Goal: Transaction & Acquisition: Purchase product/service

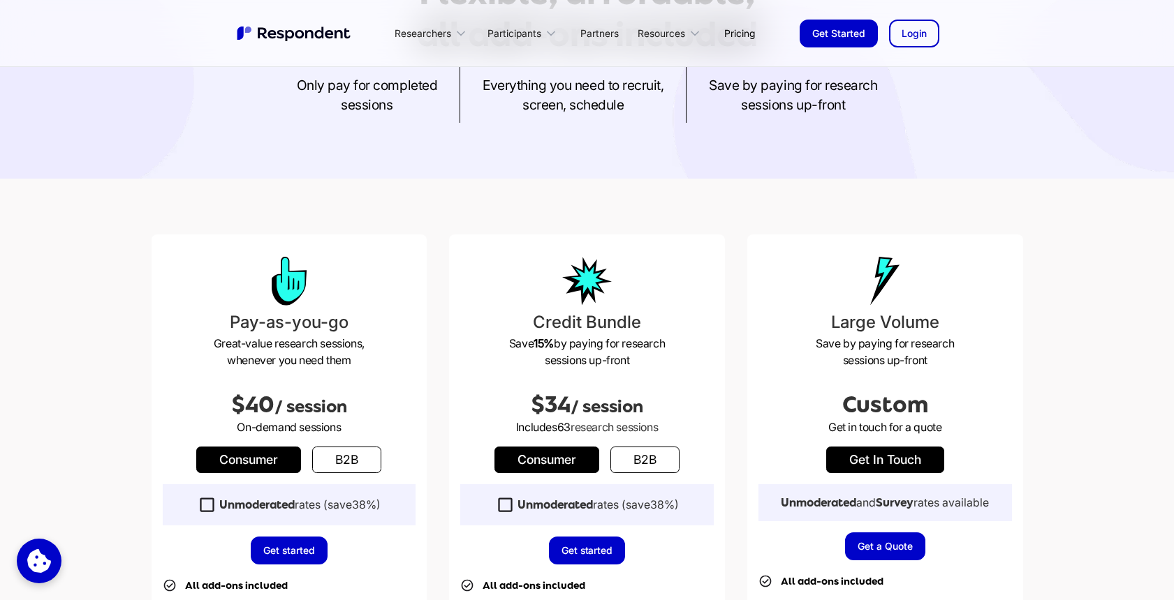
scroll to position [207, 0]
click at [124, 201] on div "Pay-as-you-go Great-value research sessions, whenever you need them $40 / sessi…" at bounding box center [587, 561] width 1174 height 767
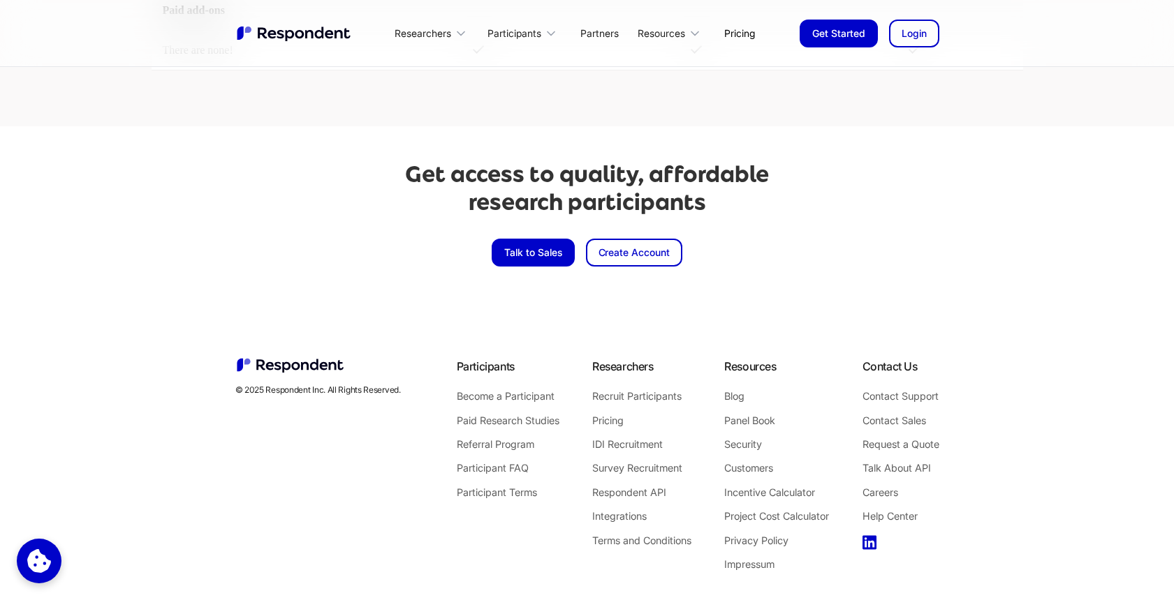
scroll to position [3241, 0]
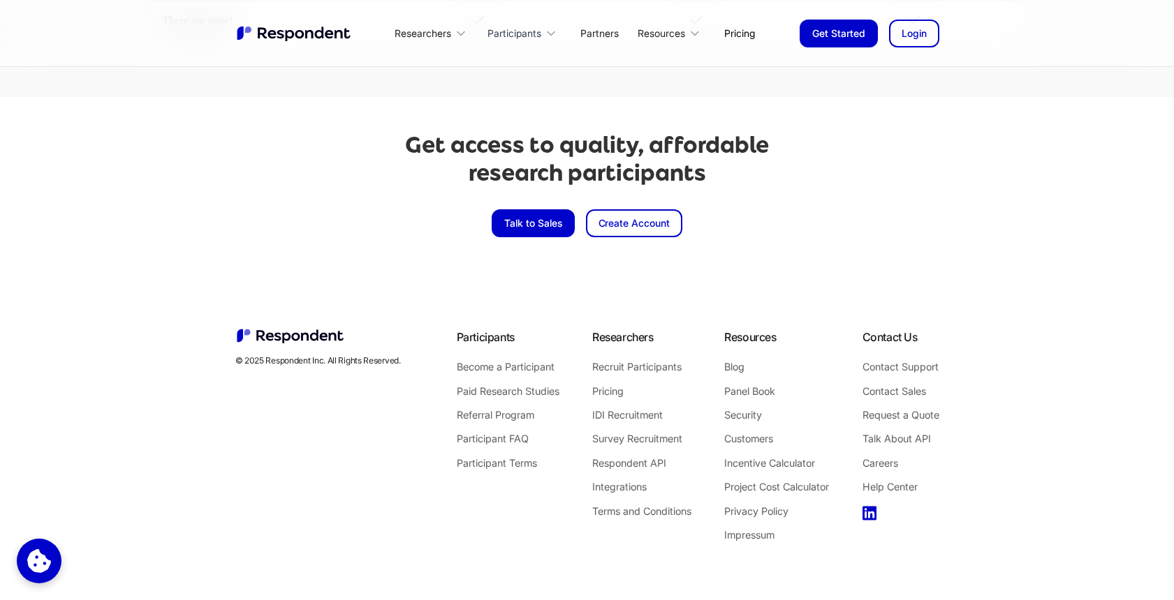
click at [508, 29] on div "Participants" at bounding box center [514, 34] width 54 height 14
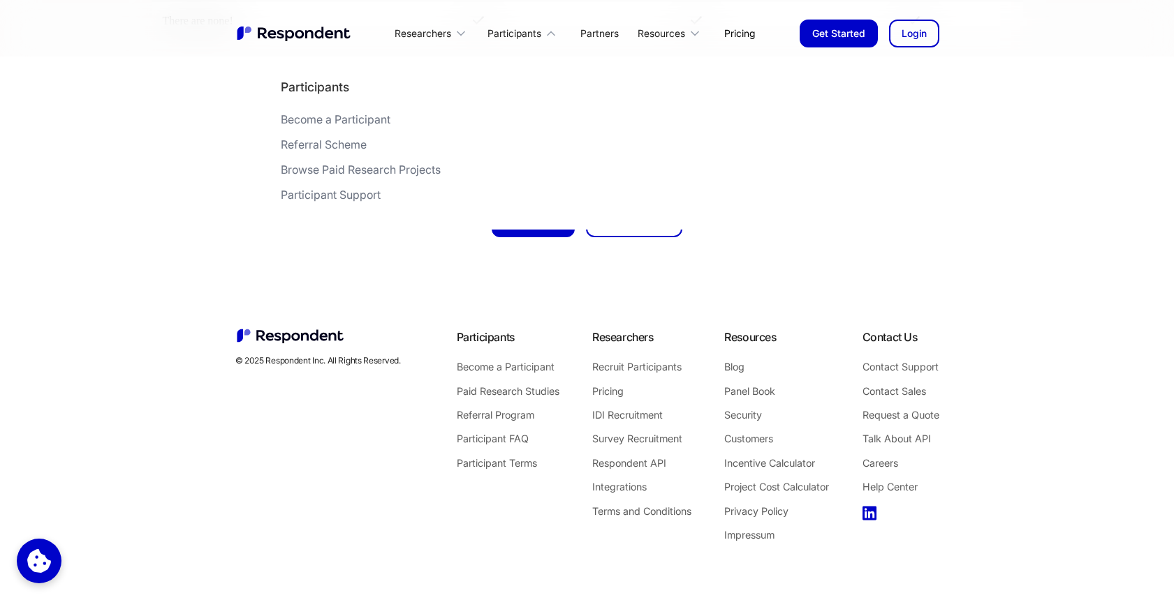
click at [347, 168] on div "Browse Paid Research Projects" at bounding box center [361, 170] width 160 height 14
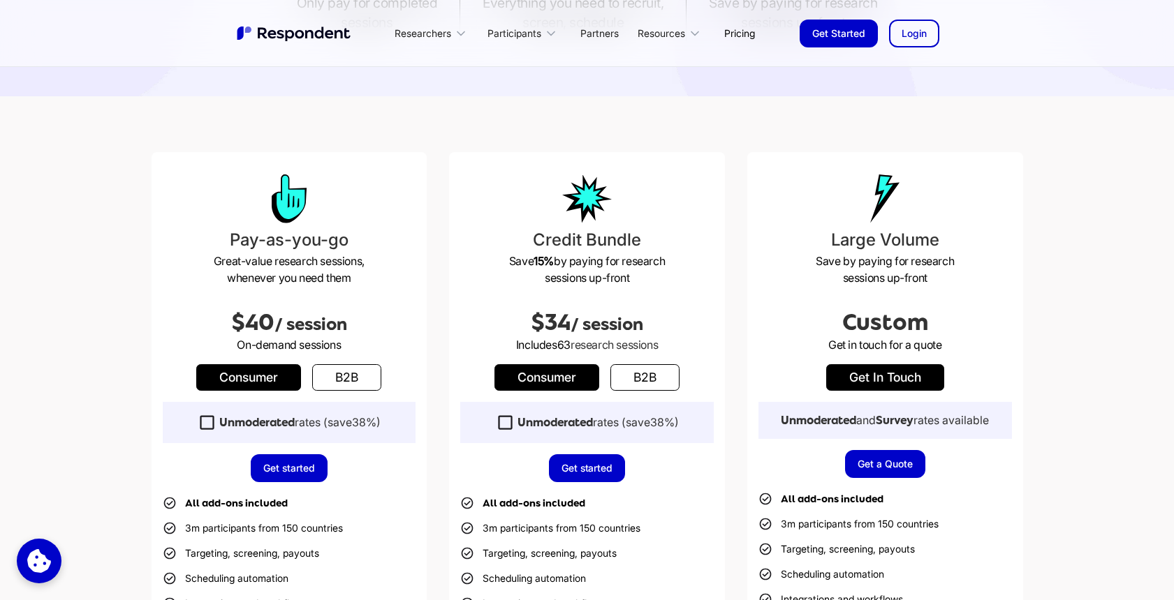
scroll to position [309, 0]
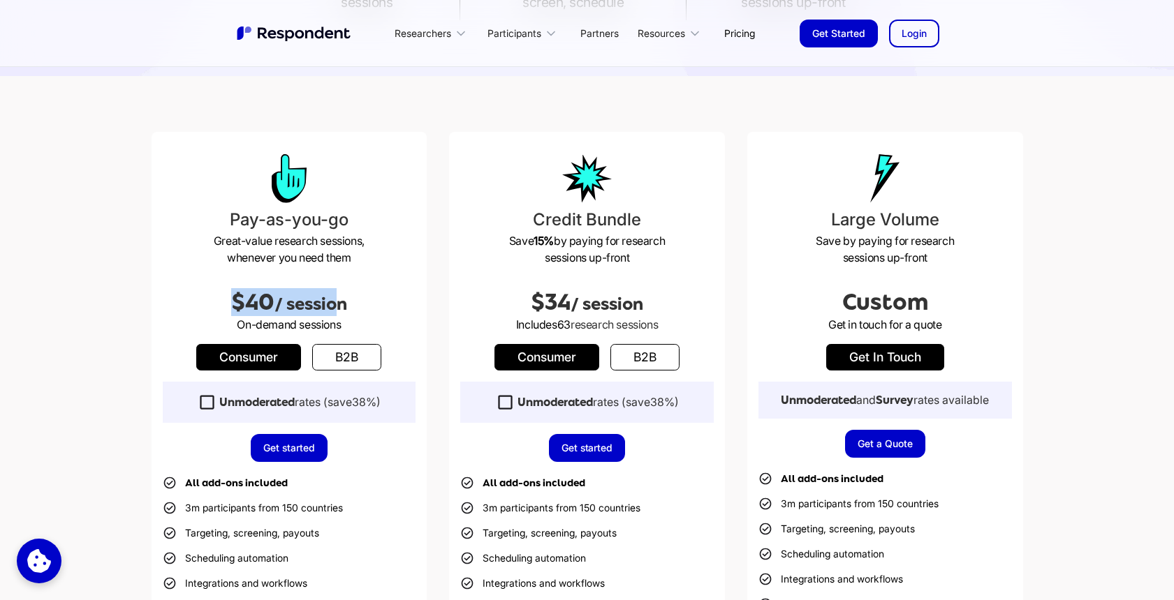
drag, startPoint x: 235, startPoint y: 294, endPoint x: 341, endPoint y: 313, distance: 107.8
click at [339, 313] on h2 "$40 / session" at bounding box center [289, 302] width 253 height 28
click at [341, 313] on span "/ session" at bounding box center [310, 305] width 73 height 20
click at [361, 355] on link "b2b" at bounding box center [346, 357] width 69 height 27
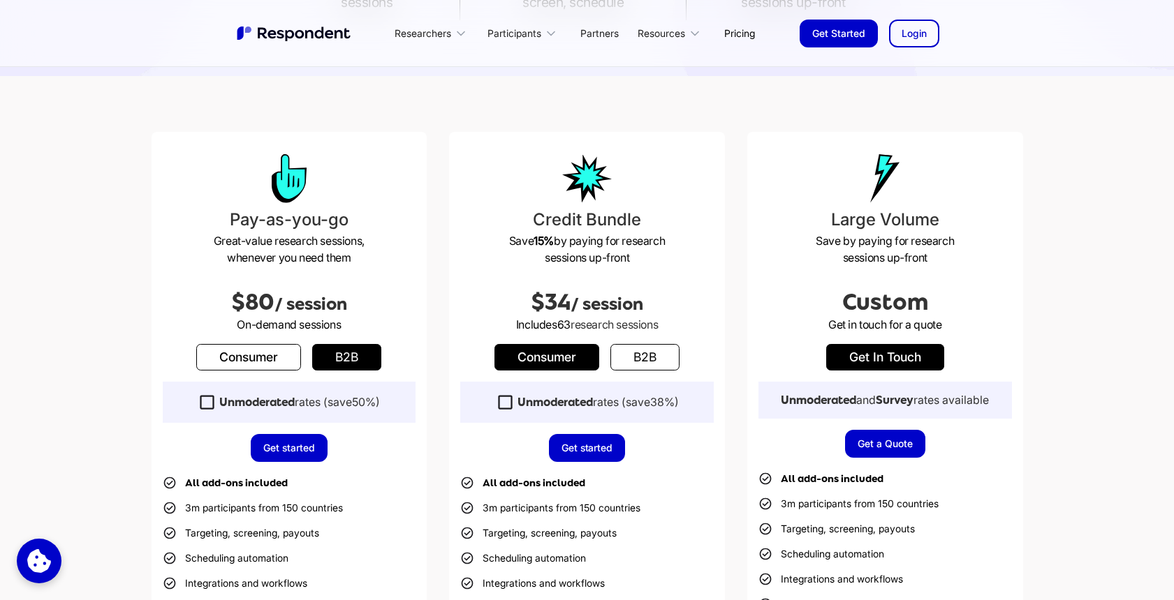
click at [438, 316] on div "Pay-as-you-go Great-value research sessions, whenever you need them $80 / sessi…" at bounding box center [587, 460] width 871 height 656
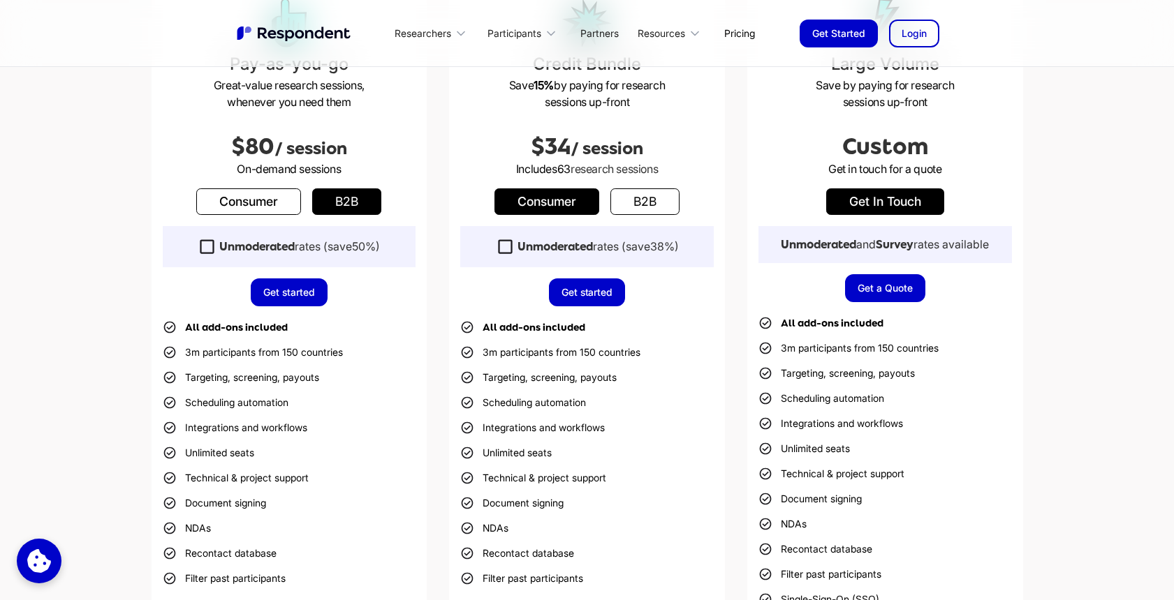
scroll to position [460, 0]
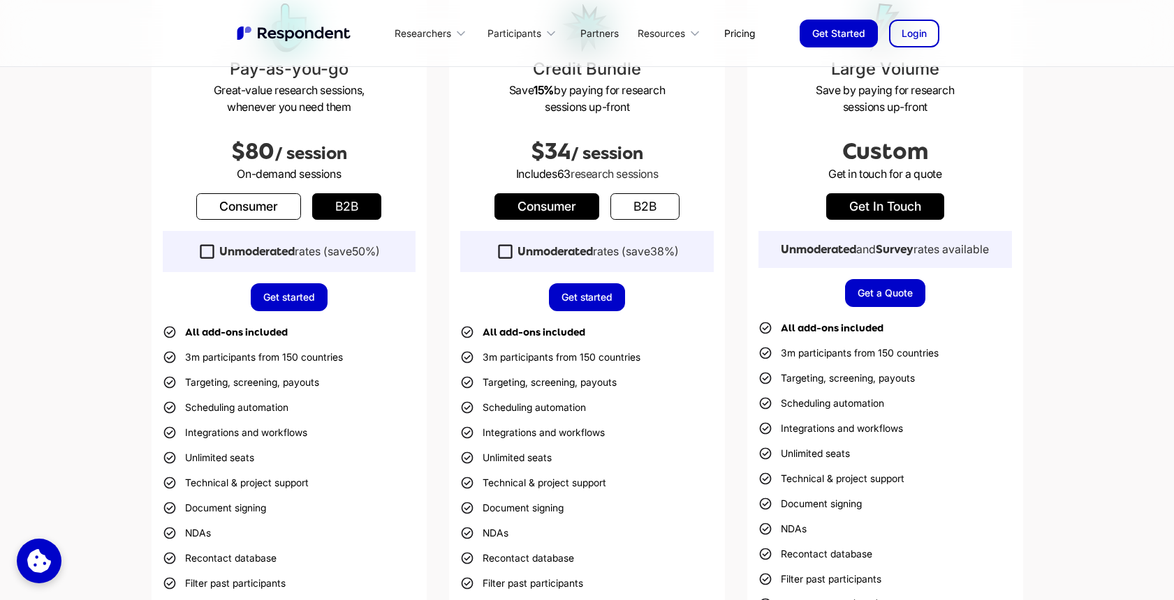
click at [307, 293] on link "Get started" at bounding box center [289, 297] width 77 height 28
